Goal: Find contact information: Find contact information

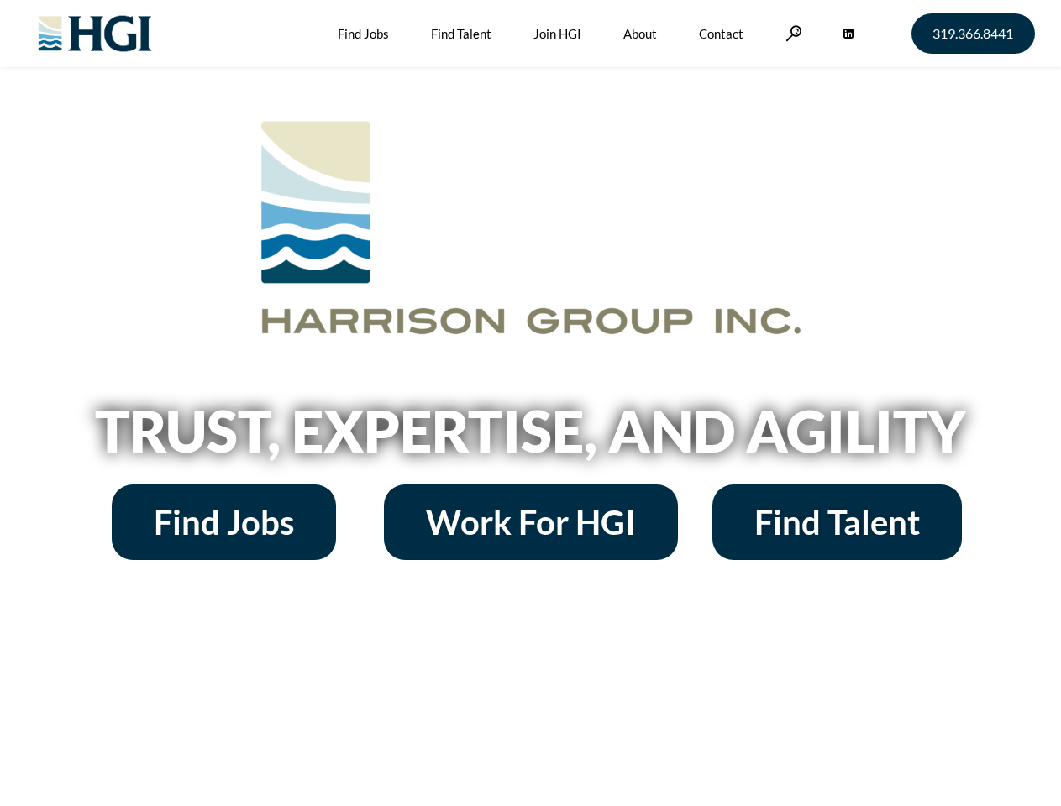
click at [530, 403] on h2 "Trust, Expertise, and Agility" at bounding box center [531, 430] width 958 height 57
click at [791, 33] on link at bounding box center [793, 33] width 17 height 16
